Goal: Entertainment & Leisure: Consume media (video, audio)

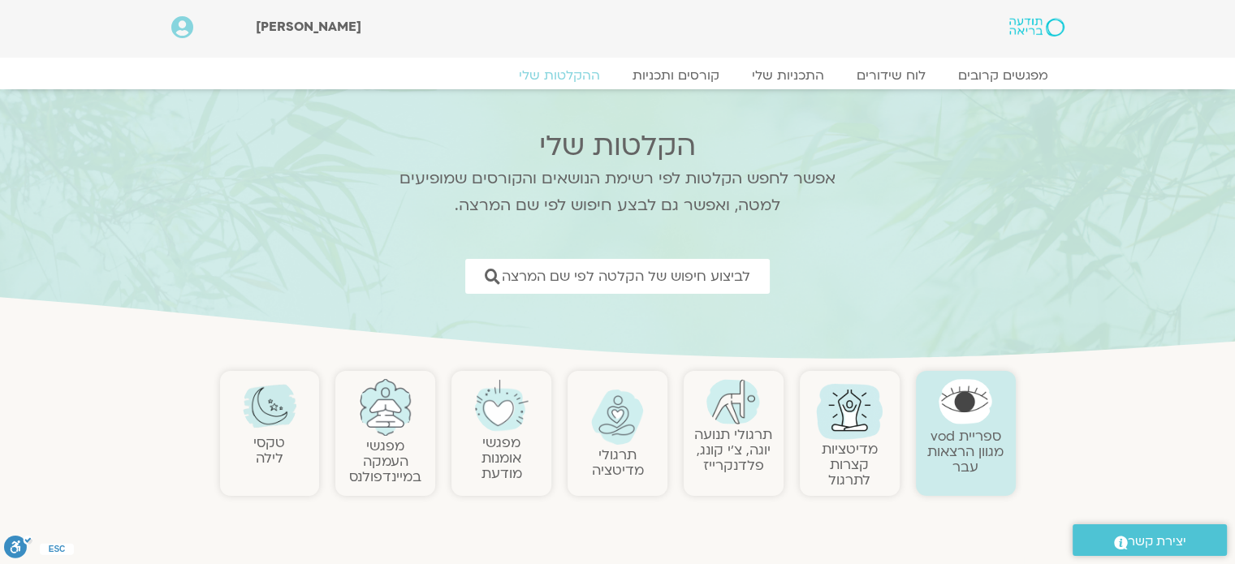
click at [737, 461] on link "תרגולי תנועה יוגה, צ׳י קונג, פלדנקרייז" at bounding box center [733, 451] width 78 height 50
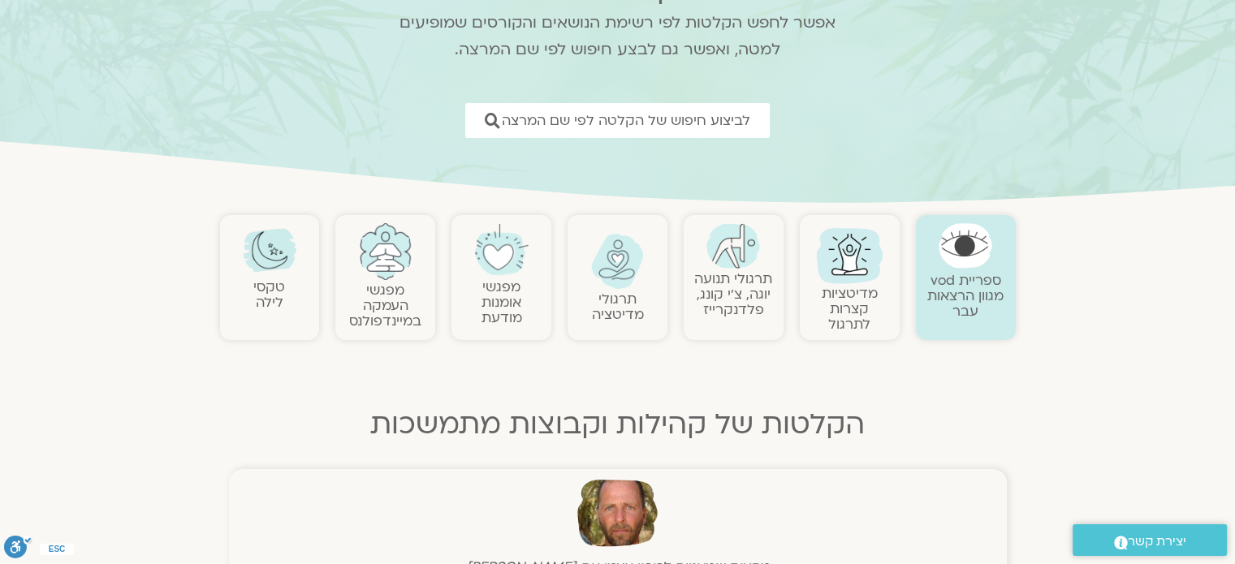
scroll to position [162, 0]
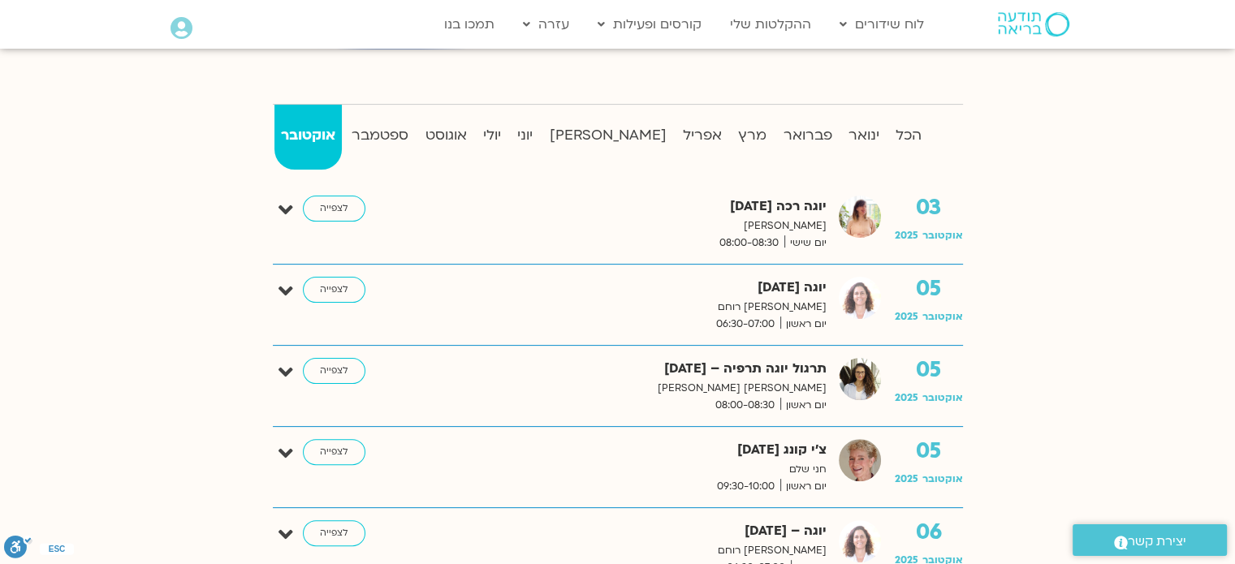
scroll to position [406, 0]
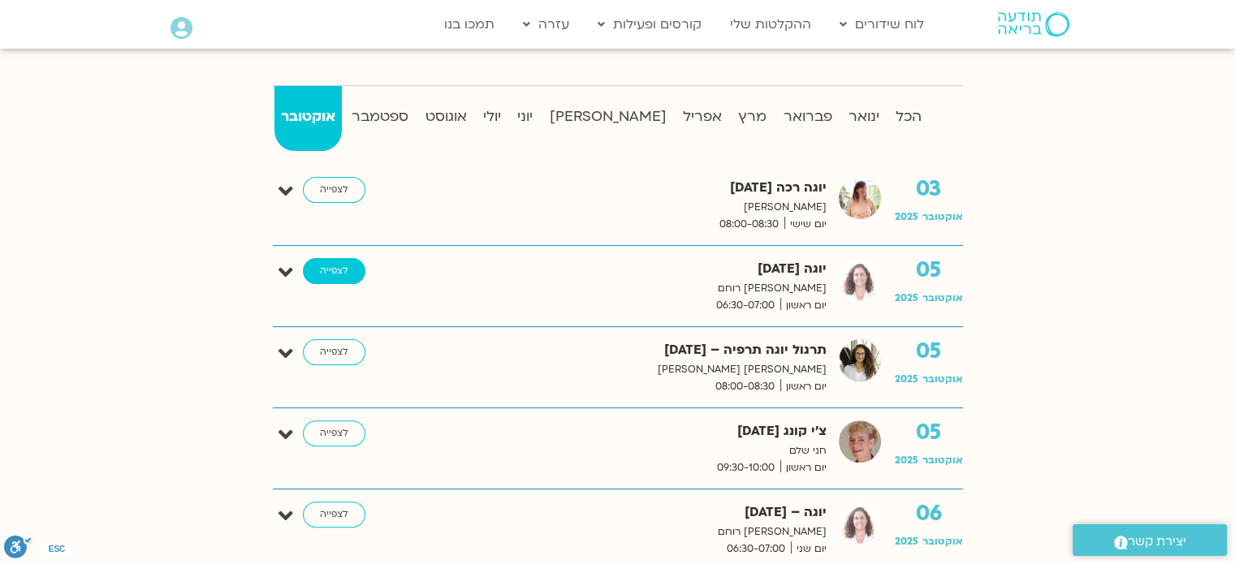
click at [326, 266] on link "לצפייה" at bounding box center [334, 271] width 63 height 26
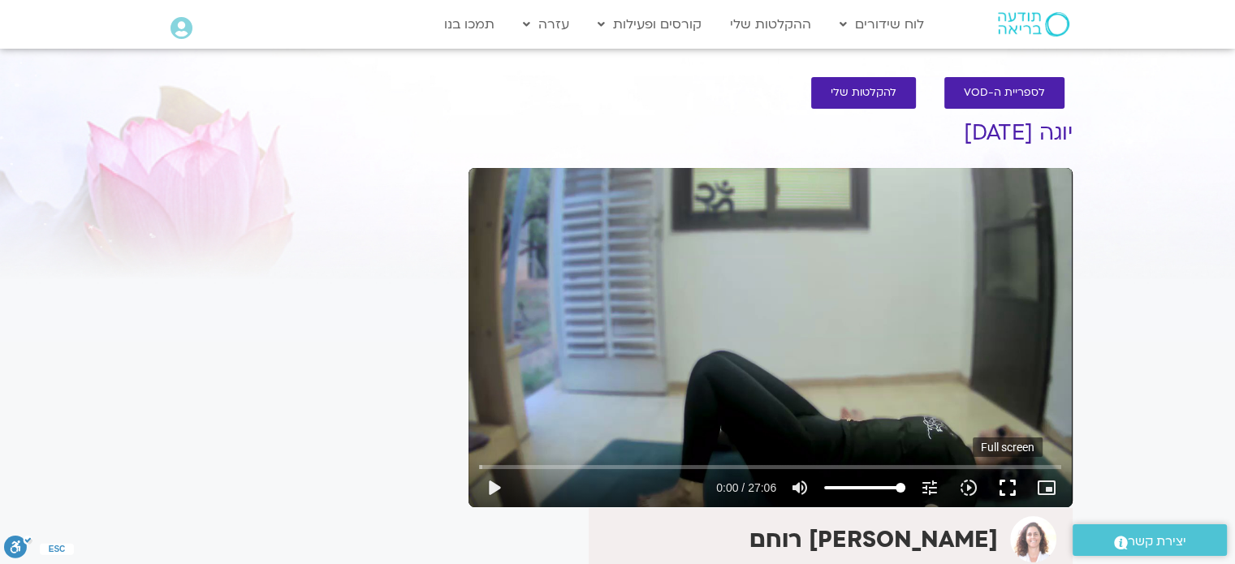
click at [1010, 495] on button "fullscreen" at bounding box center [1007, 488] width 39 height 39
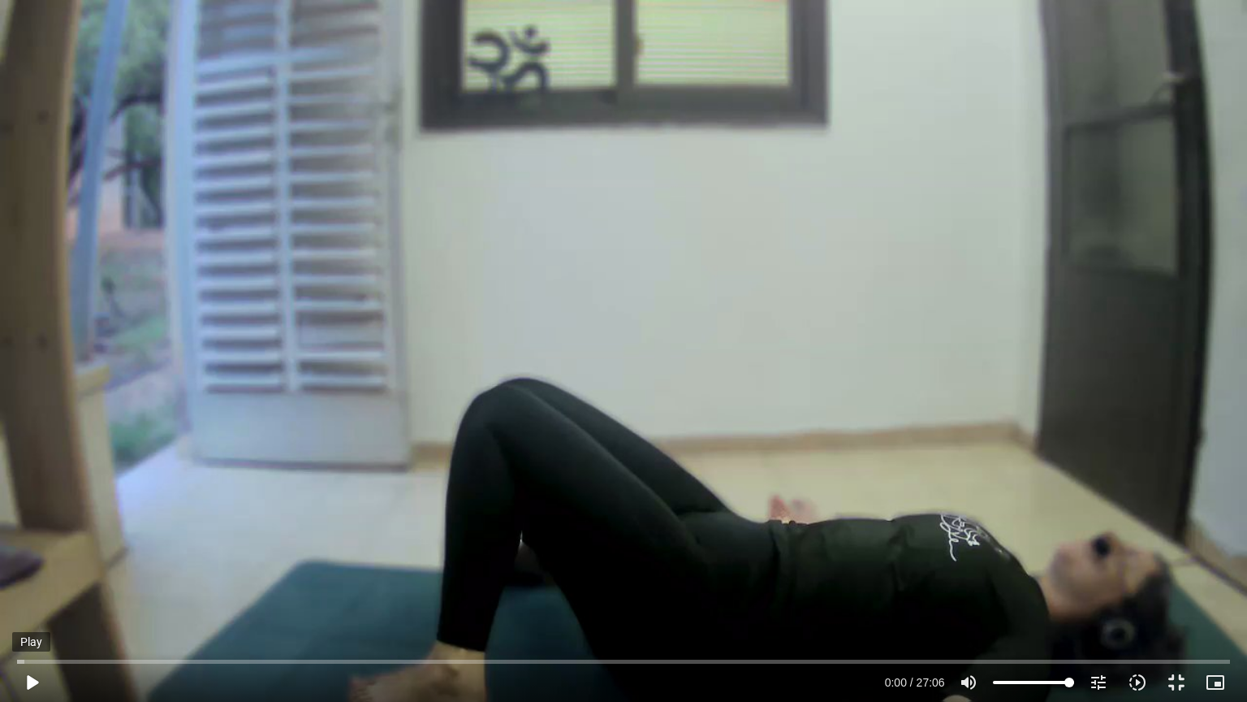
click at [34, 564] on button "play_arrow" at bounding box center [31, 682] width 39 height 39
click at [34, 564] on button "pause" at bounding box center [31, 682] width 39 height 39
type input "3.028031"
type input "51.09375"
click at [1034, 564] on input "Volume" at bounding box center [1033, 682] width 81 height 10
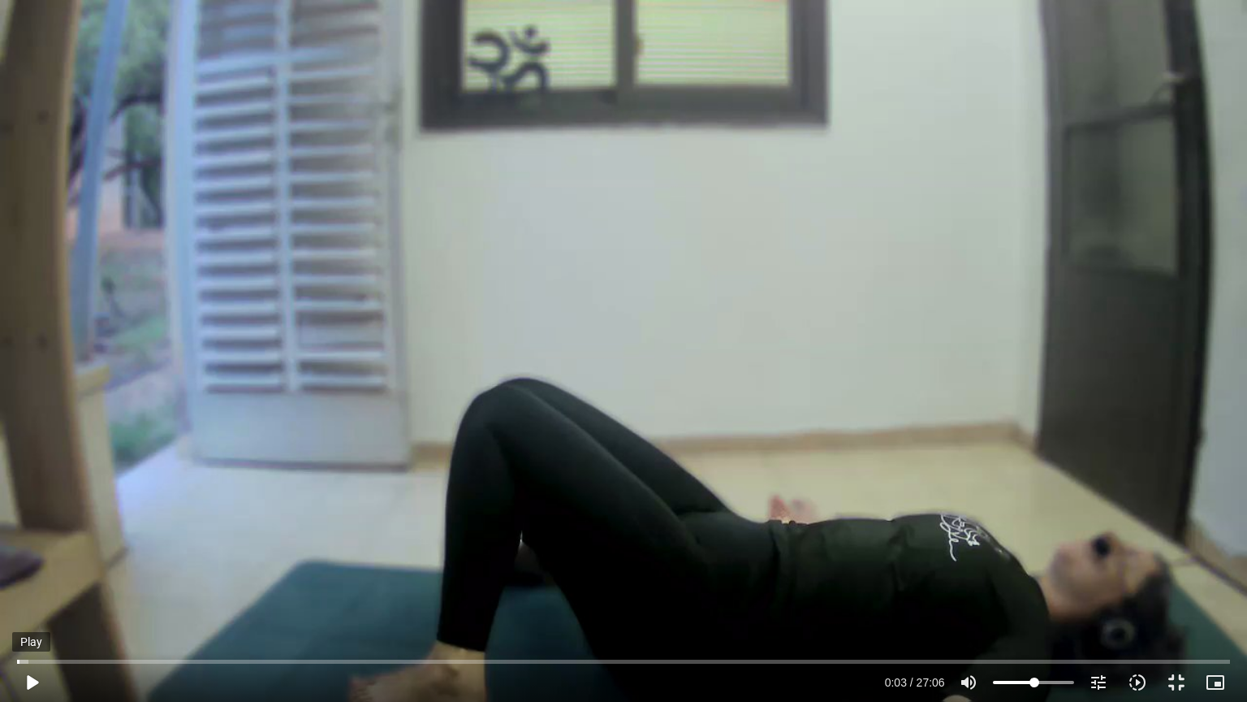
click at [35, 564] on button "play_arrow" at bounding box center [31, 682] width 39 height 39
type input "7.597579"
type input "27.4573863636364"
type input "7.855837"
type input "27.4573863636364"
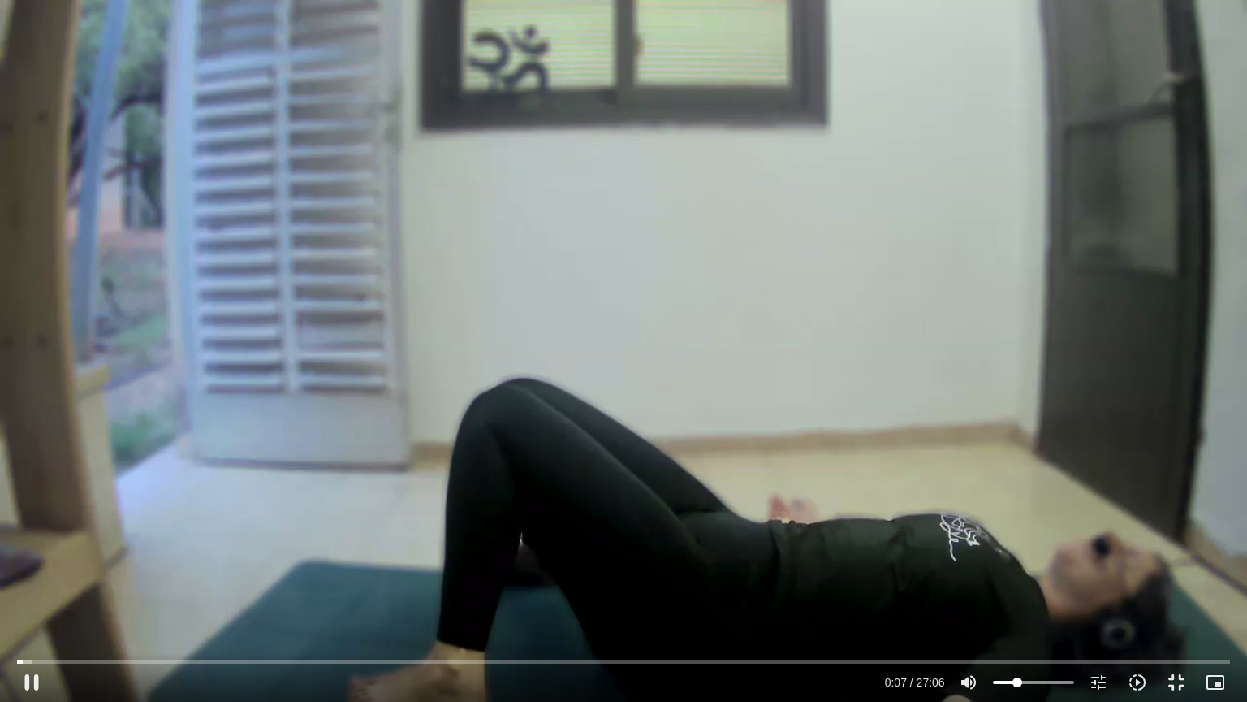
click at [1017, 564] on input "Volume" at bounding box center [1033, 682] width 81 height 10
type input "9.212584"
type input "12.0028409090909"
type input "9.472421"
type input "12.0028409090909"
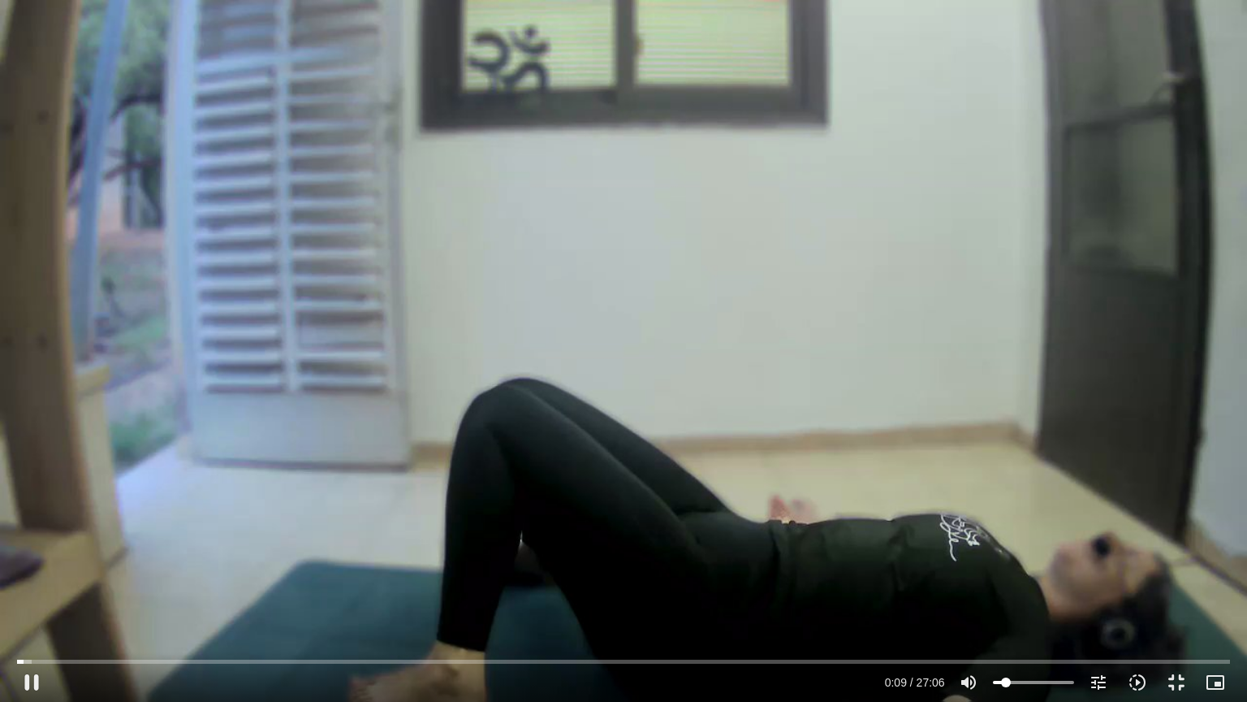
click at [1006, 564] on input "Volume" at bounding box center [1033, 682] width 81 height 10
type input "37.176504"
type input "3.82102272727273"
type input "37.435537"
type input "3.82102272727273"
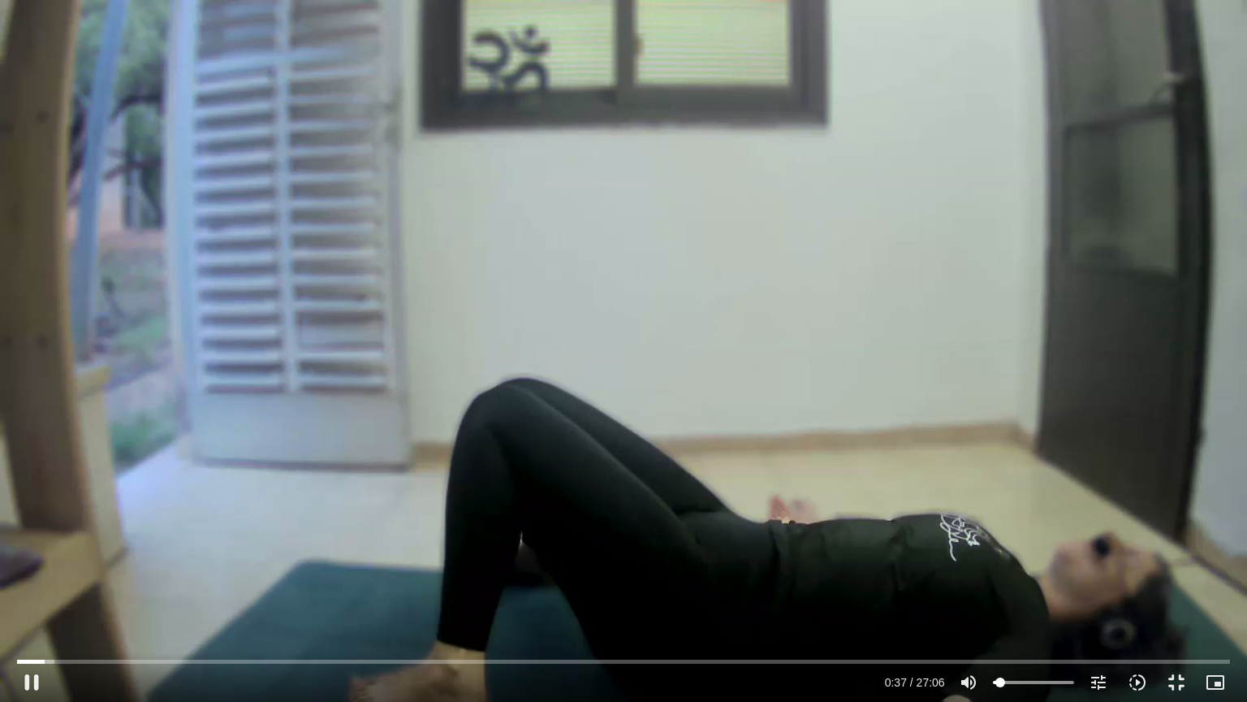
click at [1001, 564] on input "Volume" at bounding box center [1033, 682] width 81 height 10
click at [32, 564] on button "pause" at bounding box center [31, 682] width 39 height 39
type input "40.945061"
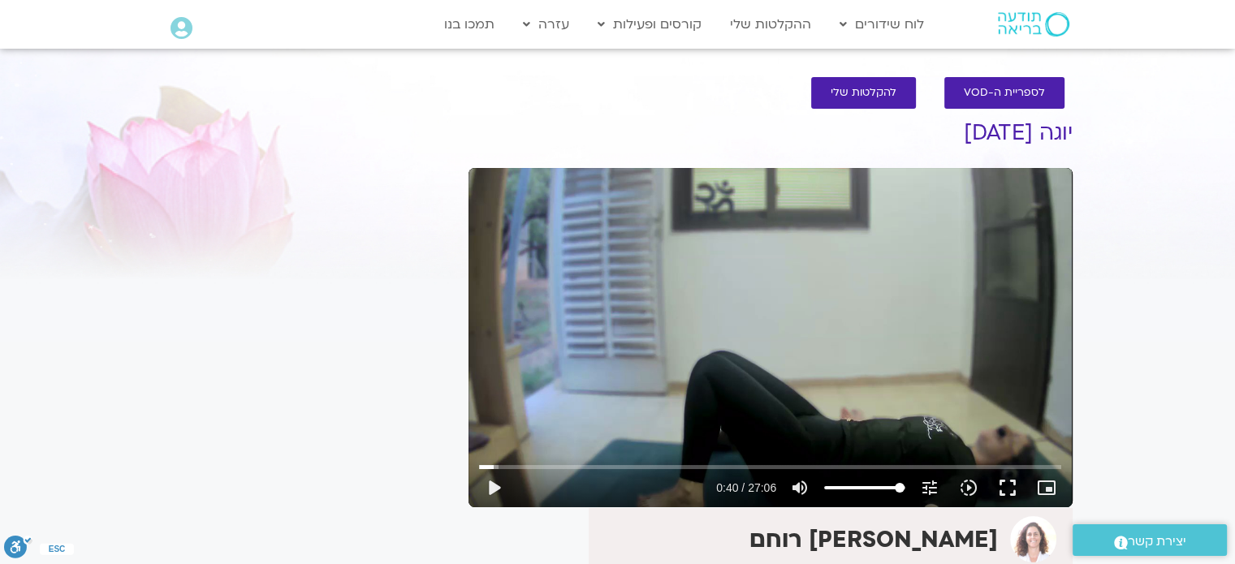
type input "98.9204545454546"
click at [900, 486] on input "Volume" at bounding box center [864, 488] width 81 height 10
click at [482, 464] on input "Seek" at bounding box center [770, 467] width 582 height 10
click at [491, 486] on button "play_arrow" at bounding box center [493, 488] width 39 height 39
click at [1005, 482] on button "fullscreen" at bounding box center [1007, 488] width 39 height 39
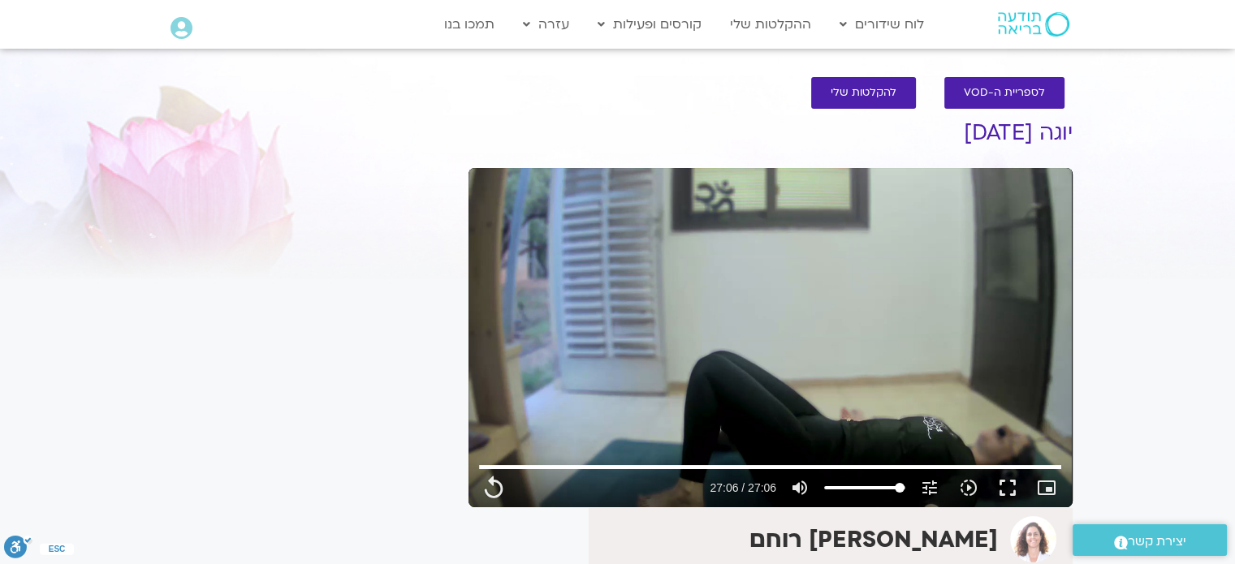
type input "1626.68"
